Goal: Information Seeking & Learning: Check status

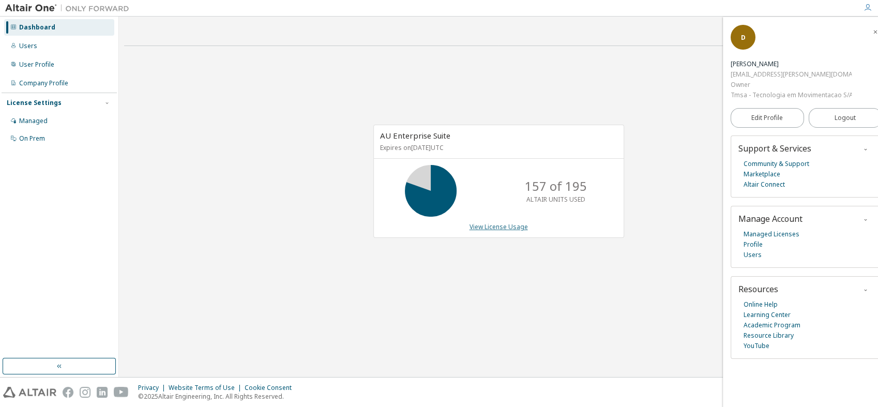
click at [500, 229] on link "View License Usage" at bounding box center [499, 226] width 58 height 9
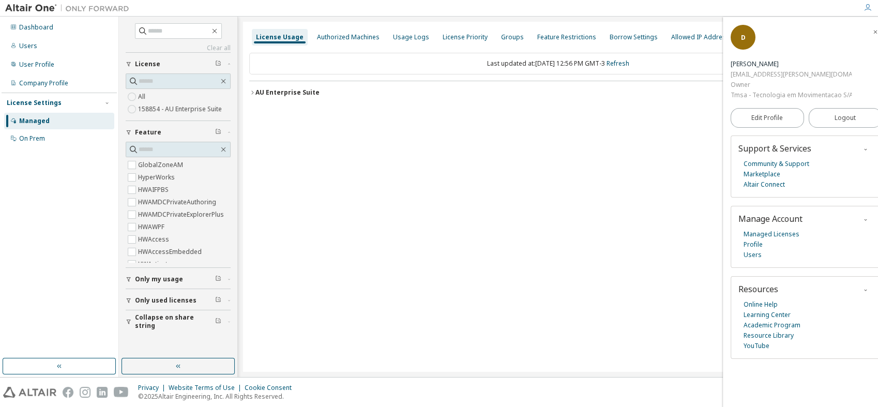
click at [176, 302] on span "Only used licenses" at bounding box center [166, 300] width 62 height 8
click at [322, 95] on div "AU Enterprise Suite License ID: 158854" at bounding box center [561, 92] width 611 height 9
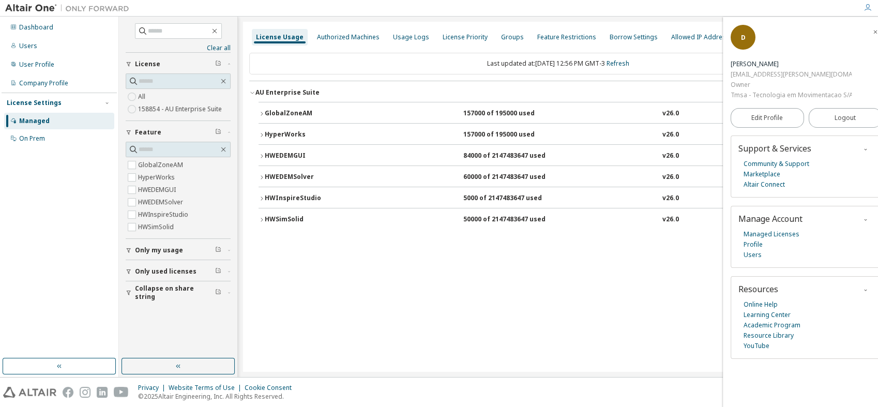
click at [318, 196] on div "HWInspireStudio" at bounding box center [311, 198] width 93 height 9
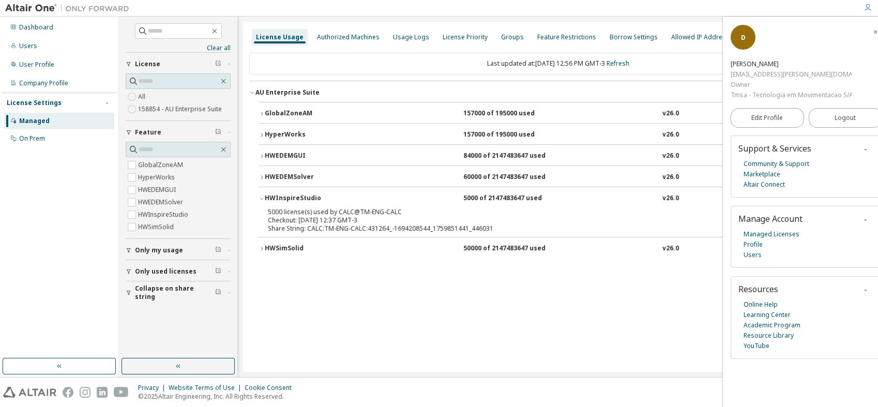
click at [871, 33] on span "button" at bounding box center [876, 31] width 10 height 17
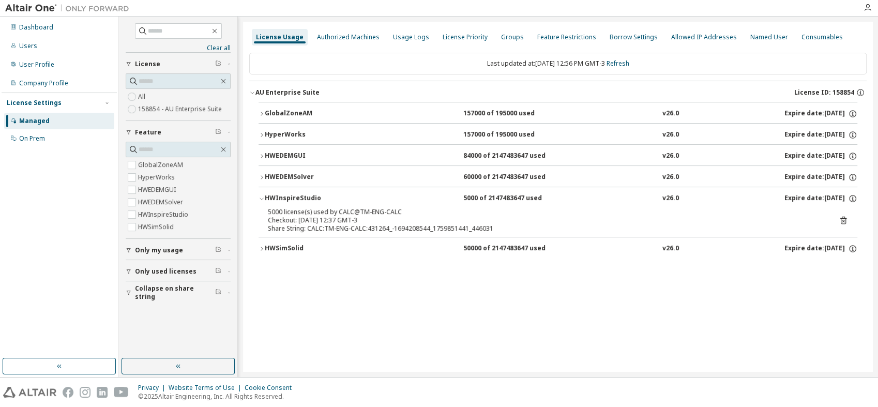
click at [844, 220] on icon at bounding box center [843, 221] width 3 height 3
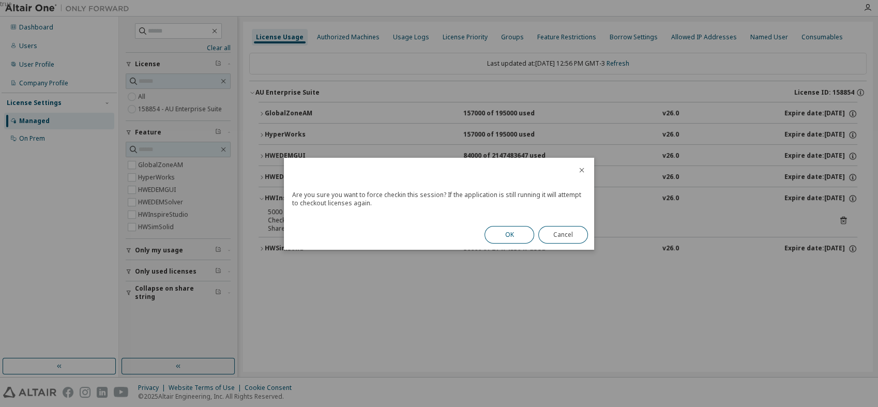
click at [521, 230] on button "OK" at bounding box center [510, 235] width 50 height 18
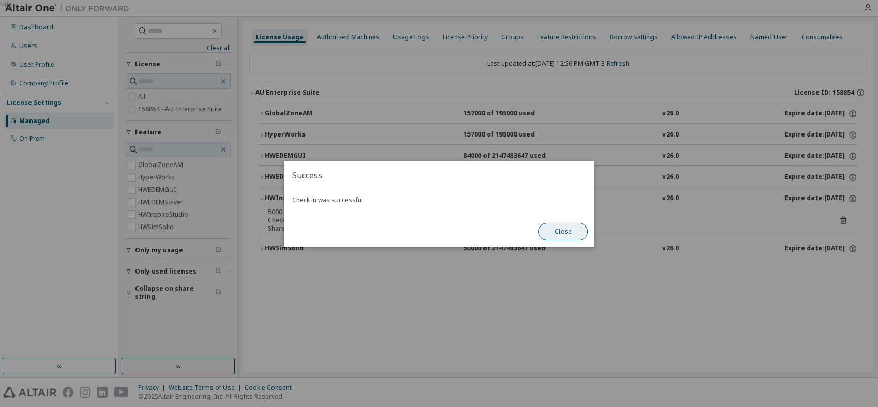
click at [567, 226] on button "Close" at bounding box center [563, 232] width 50 height 18
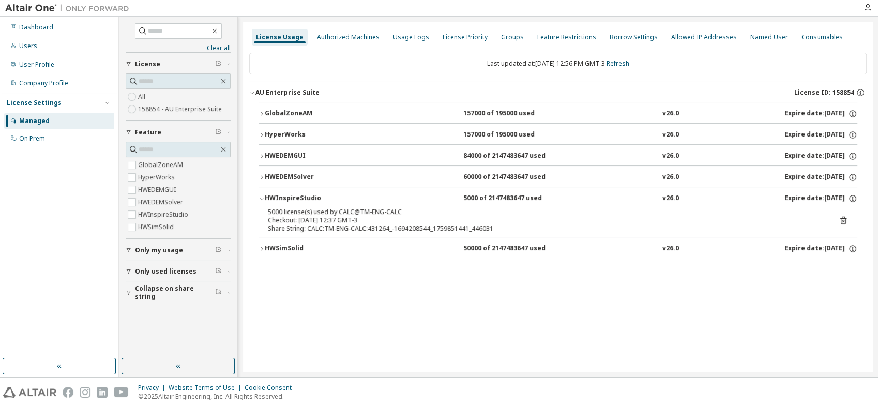
click at [381, 178] on div "HWEDEMSolver 60000 of 2147483647 used v26.0 Expire date: [DATE]" at bounding box center [561, 177] width 593 height 9
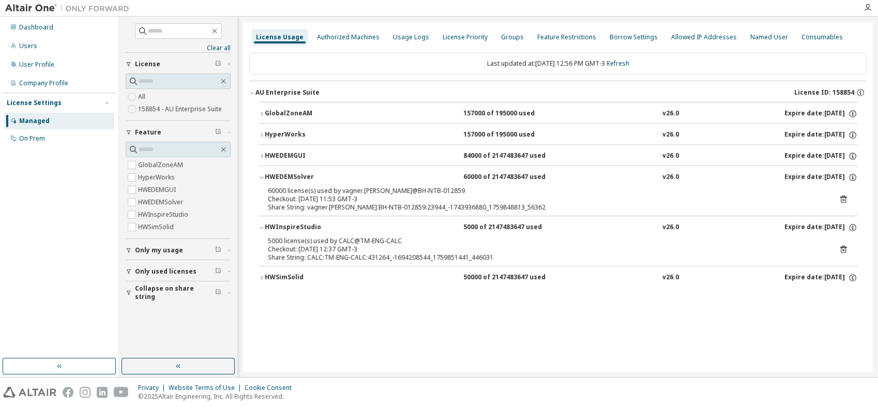
click at [399, 159] on div "HWEDEMGUI 84000 of 2147483647 used v26.0 Expire date: [DATE]" at bounding box center [561, 156] width 593 height 9
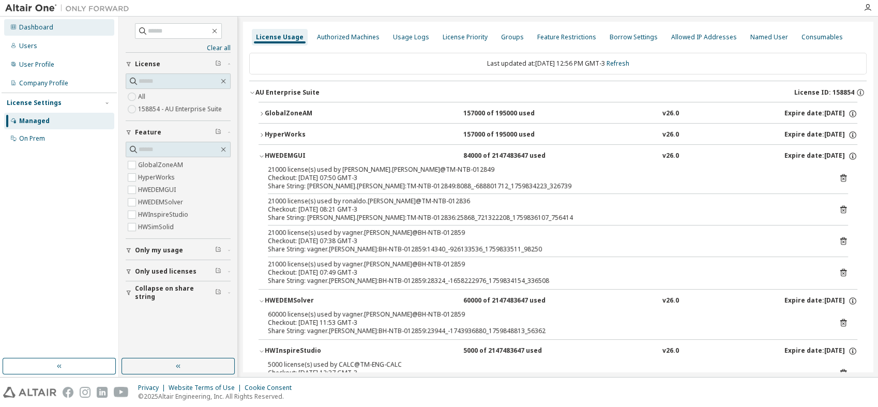
click at [56, 29] on div "Dashboard" at bounding box center [59, 27] width 110 height 17
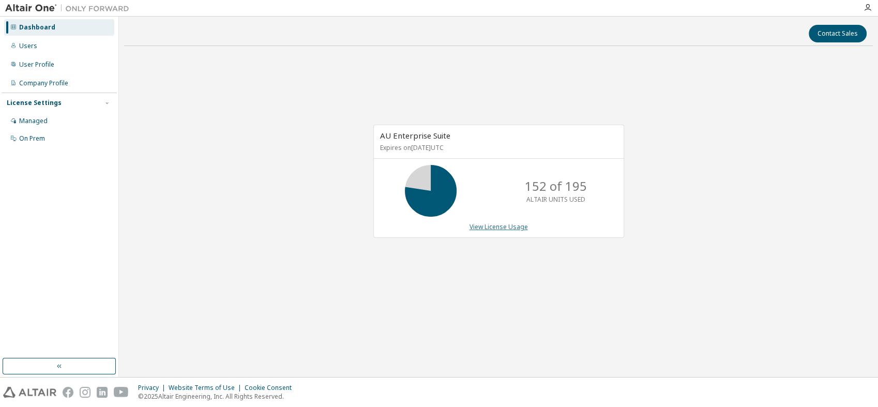
click at [523, 228] on link "View License Usage" at bounding box center [499, 226] width 58 height 9
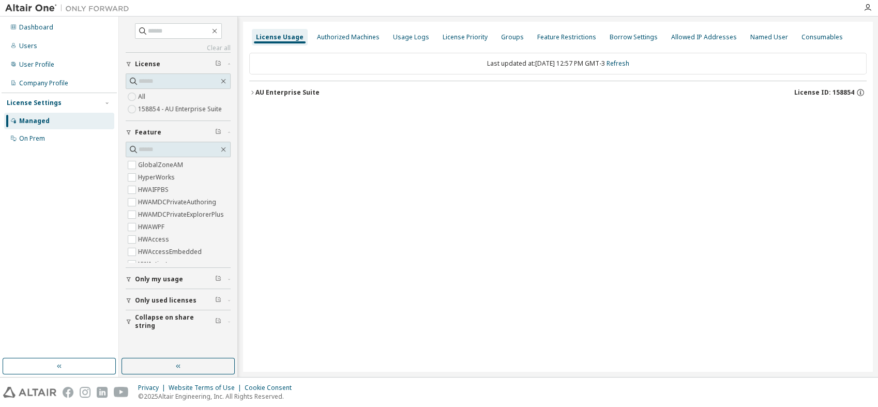
click at [168, 298] on span "Only used licenses" at bounding box center [166, 300] width 62 height 8
drag, startPoint x: 143, startPoint y: 313, endPoint x: 147, endPoint y: 309, distance: 5.9
click at [144, 313] on label "Yes" at bounding box center [144, 316] width 12 height 12
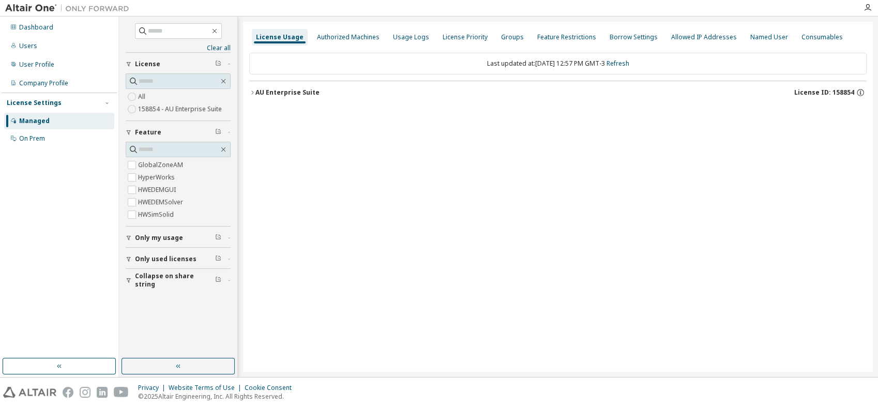
click at [399, 93] on div "AU Enterprise Suite License ID: 158854" at bounding box center [561, 92] width 611 height 9
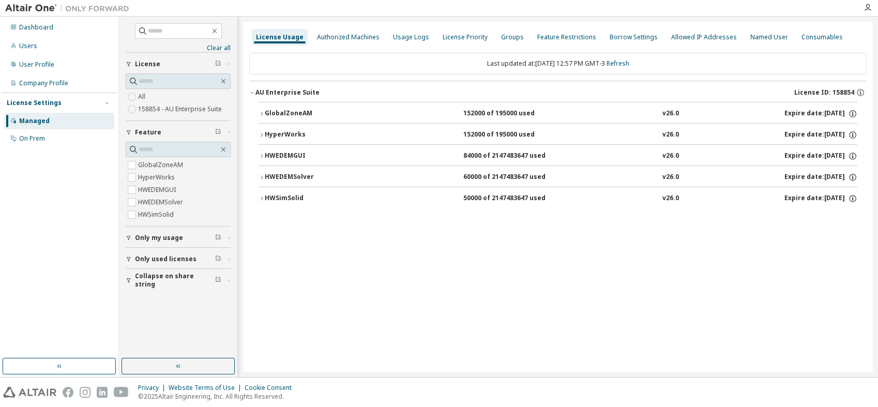
click at [595, 154] on div "HWEDEMGUI 84000 of 2147483647 used v26.0 Expire date: [DATE]" at bounding box center [561, 156] width 593 height 9
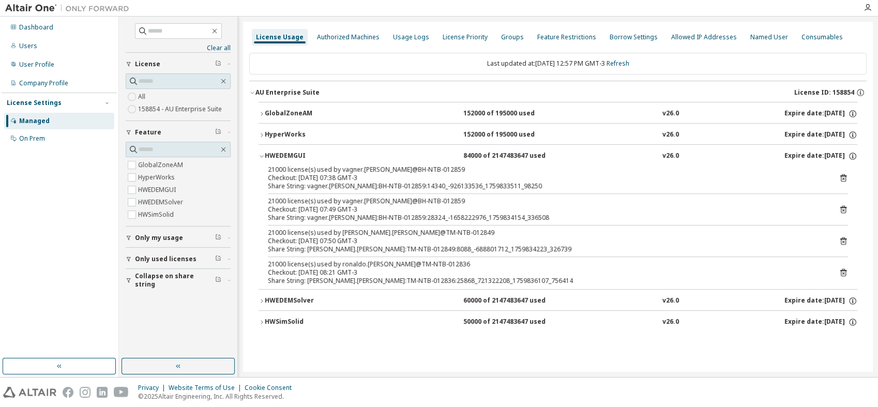
click at [844, 273] on icon at bounding box center [843, 273] width 3 height 3
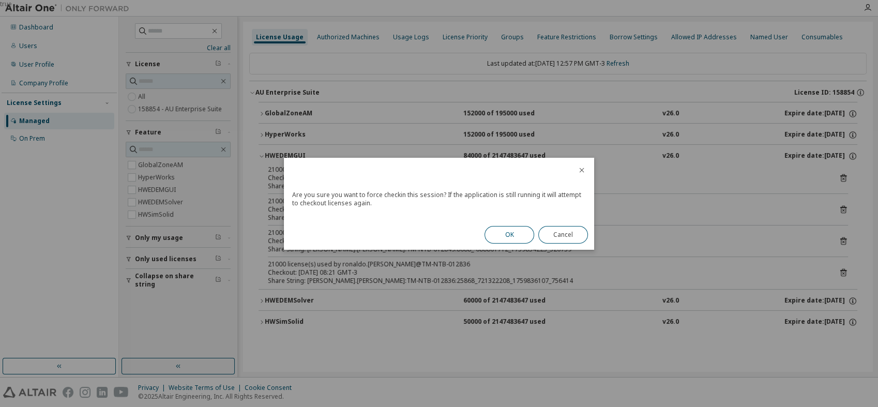
click at [507, 237] on button "OK" at bounding box center [510, 235] width 50 height 18
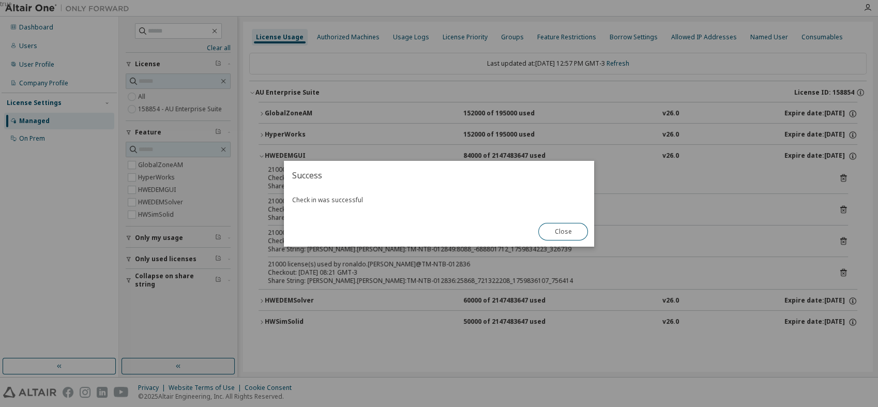
click at [560, 233] on button "Close" at bounding box center [563, 232] width 50 height 18
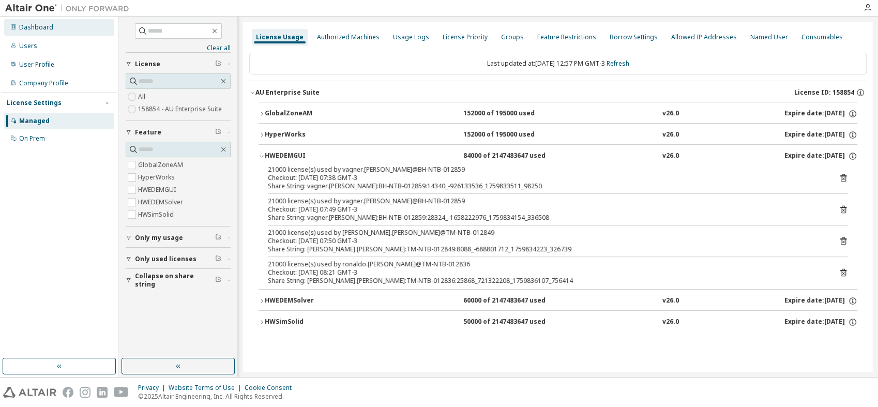
click at [23, 27] on div "Dashboard" at bounding box center [36, 27] width 34 height 8
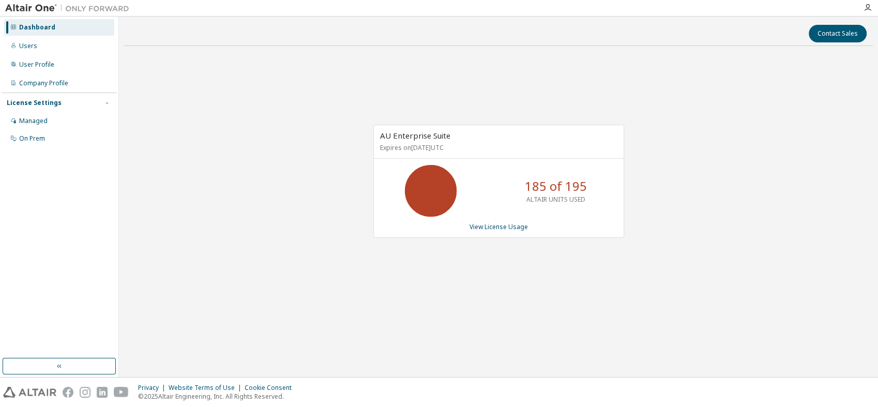
click at [493, 232] on div "AU Enterprise Suite Expires on [DATE] UTC 185 of 195 ALTAIR UNITS USED View Lic…" at bounding box center [498, 181] width 251 height 113
click at [494, 222] on link "View License Usage" at bounding box center [499, 226] width 58 height 9
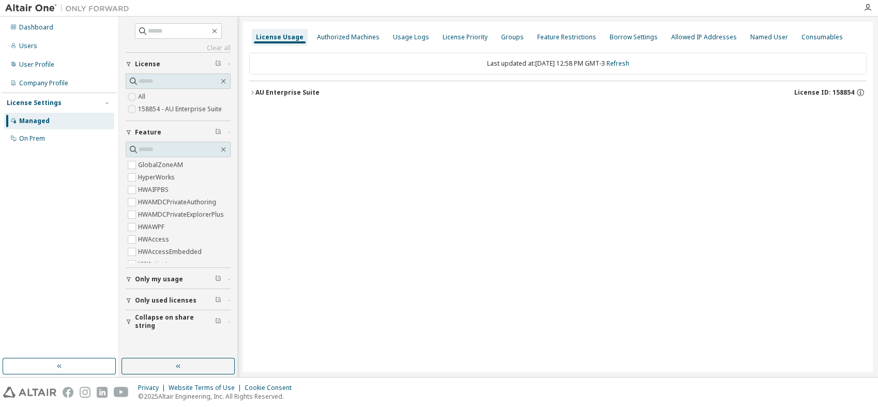
click at [172, 298] on span "Only used licenses" at bounding box center [166, 300] width 62 height 8
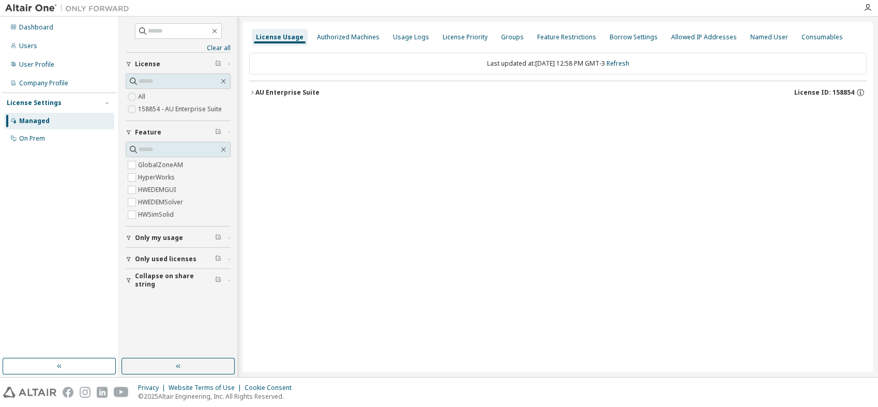
click at [386, 99] on button "AU Enterprise Suite License ID: 158854" at bounding box center [558, 92] width 618 height 23
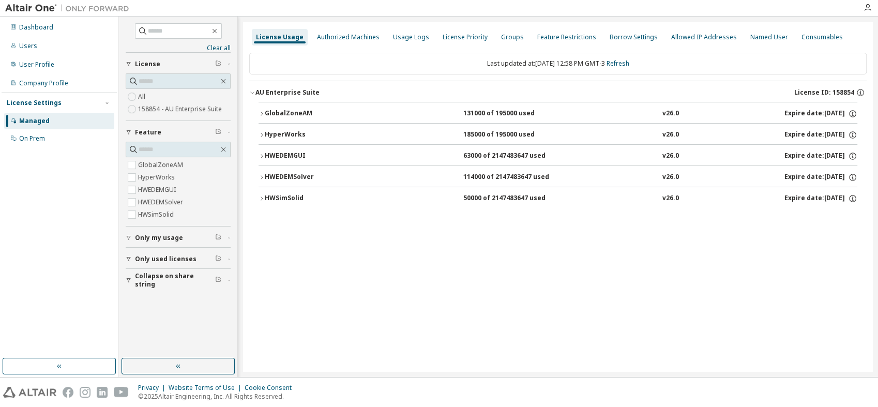
click at [558, 153] on div "HWEDEMGUI 63000 of 2147483647 used v26.0 Expire date: [DATE]" at bounding box center [561, 156] width 593 height 9
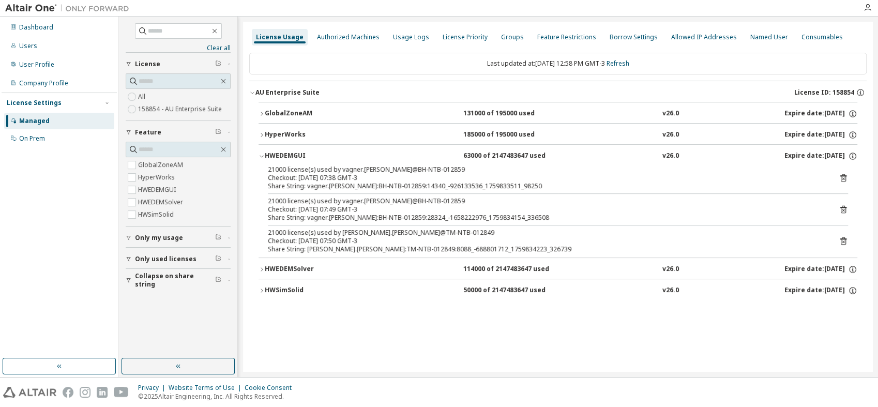
click at [558, 153] on div "HWEDEMGUI 63000 of 2147483647 used v26.0 Expire date: [DATE]" at bounding box center [561, 156] width 593 height 9
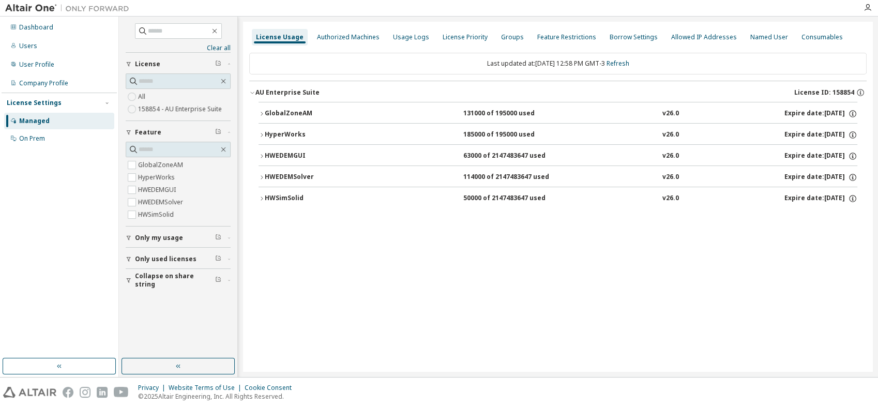
click at [534, 176] on div "114000 of 2147483647 used" at bounding box center [509, 177] width 93 height 9
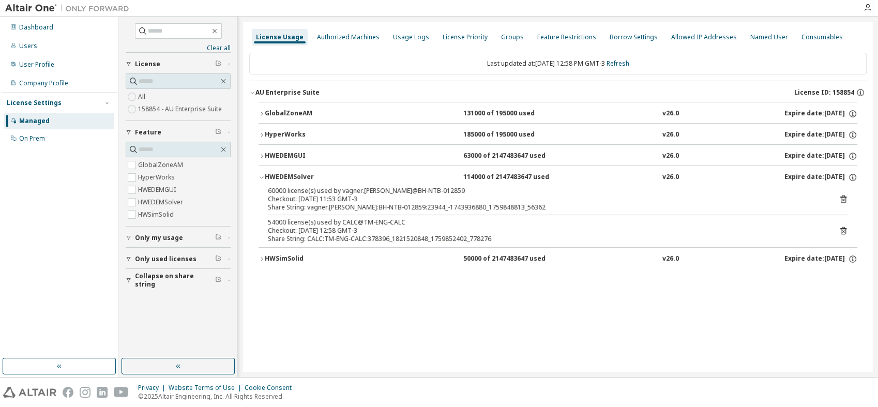
click at [534, 176] on div "114000 of 2147483647 used" at bounding box center [509, 177] width 93 height 9
